Goal: Check status: Check status

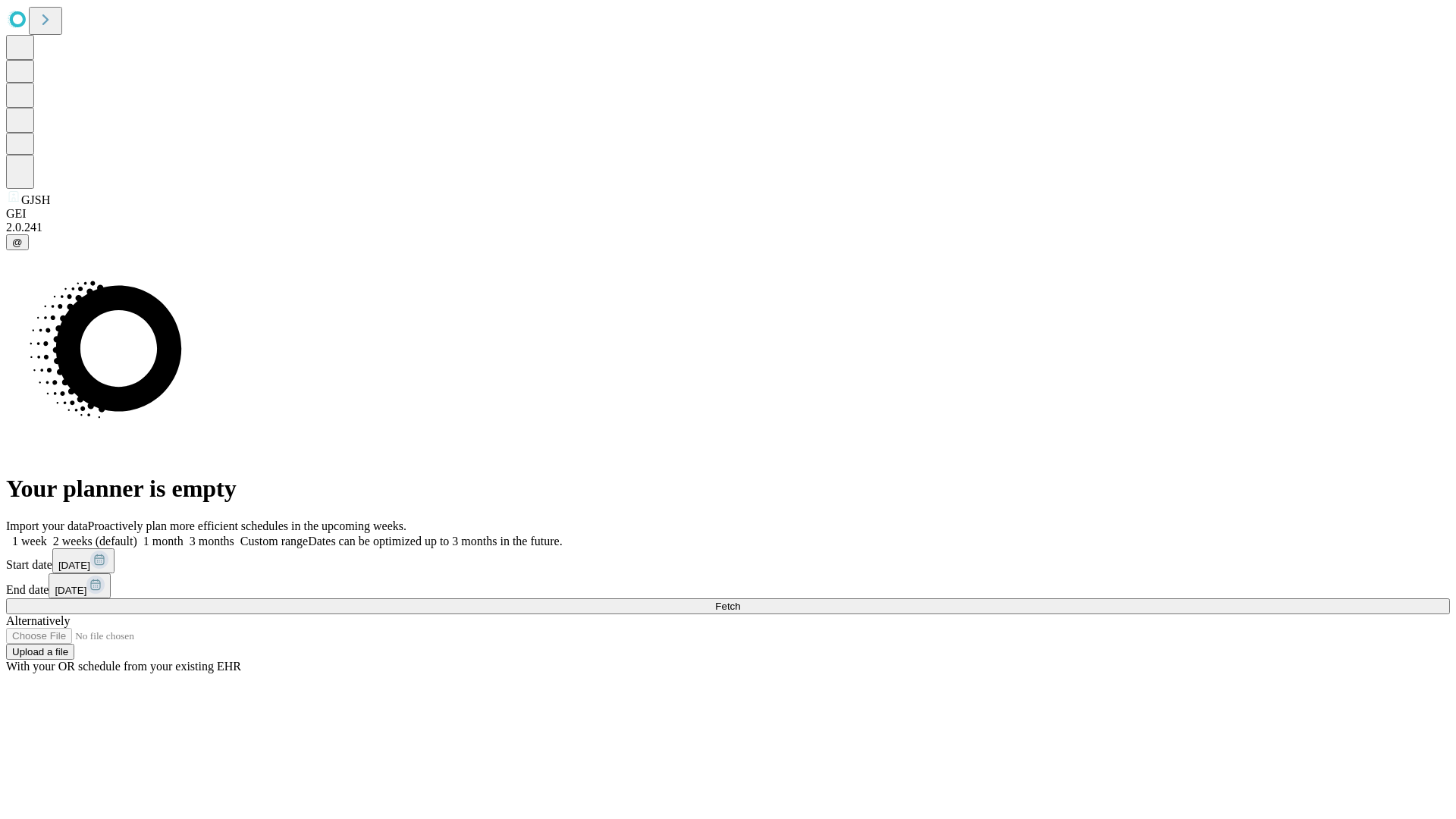
click at [740, 600] on span "Fetch" at bounding box center [727, 606] width 25 height 11
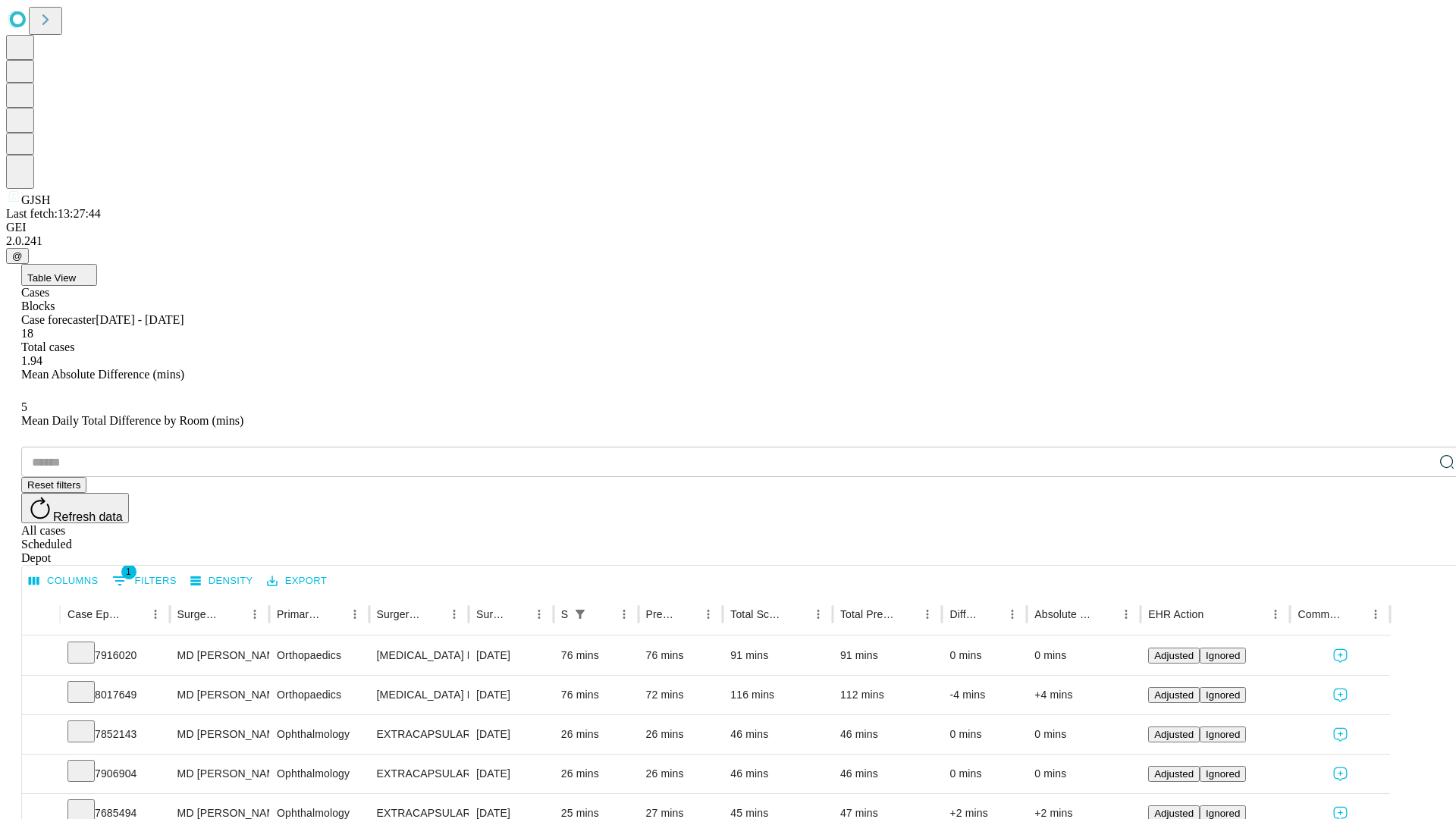
click at [1358, 537] on div "Scheduled" at bounding box center [743, 544] width 1444 height 14
